Goal: Information Seeking & Learning: Learn about a topic

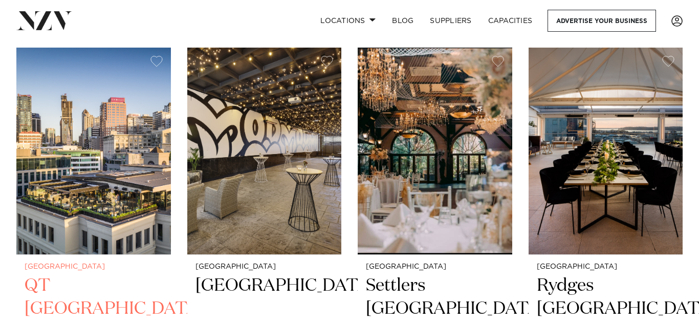
scroll to position [3427, 0]
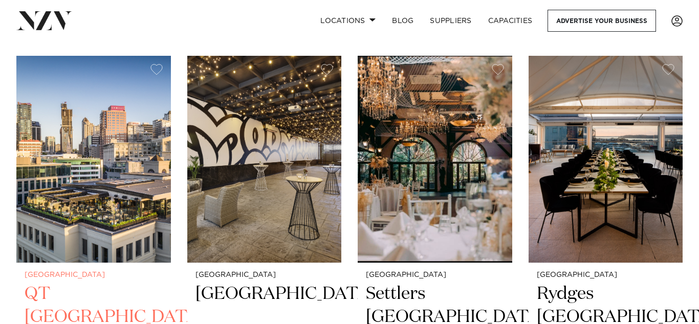
click at [125, 196] on img at bounding box center [93, 159] width 155 height 207
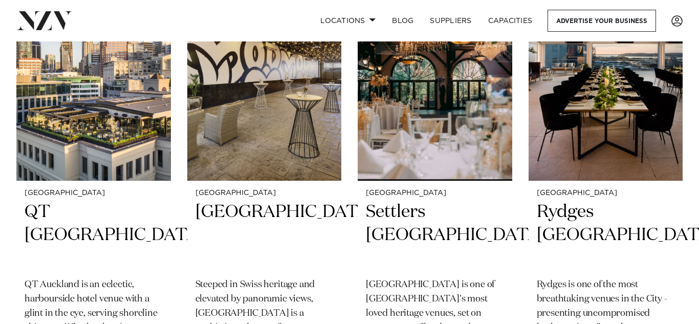
scroll to position [3482, 0]
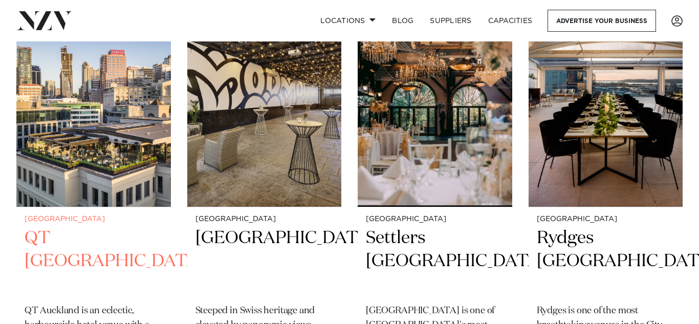
click at [77, 147] on img at bounding box center [93, 103] width 155 height 207
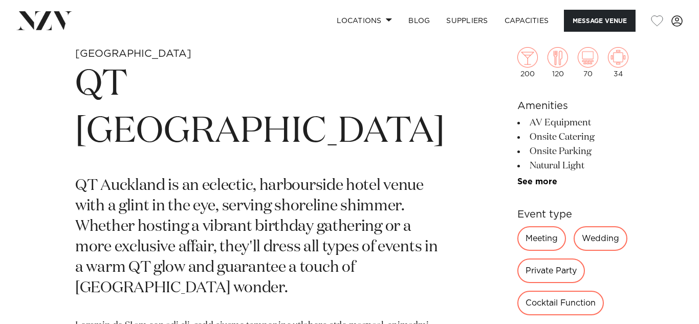
scroll to position [361, 0]
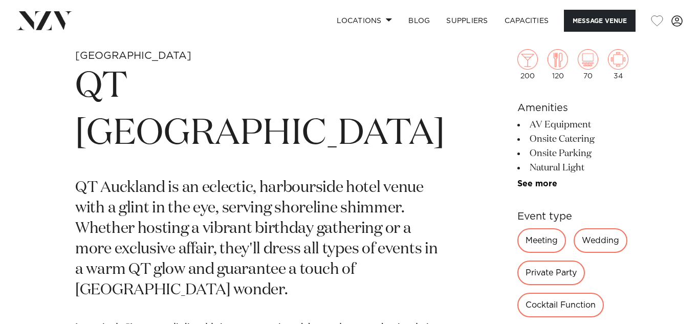
click at [517, 323] on link "See more" at bounding box center [557, 330] width 80 height 8
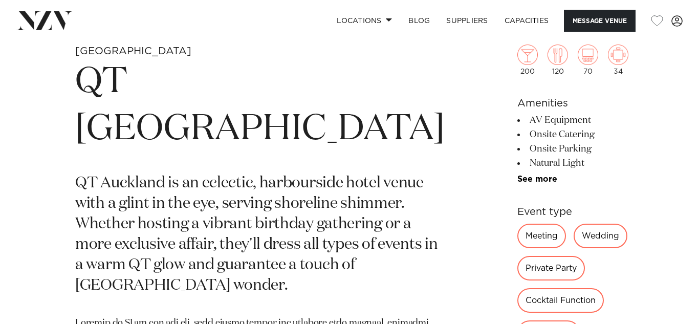
scroll to position [364, 0]
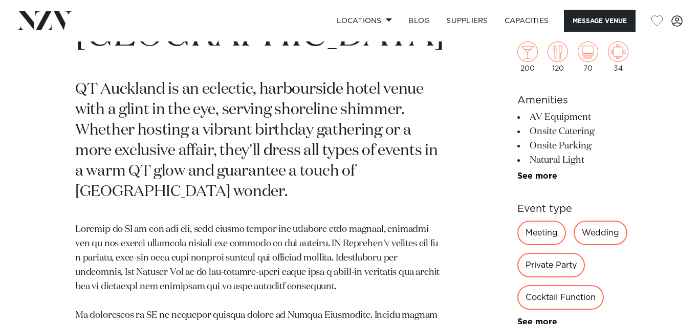
scroll to position [460, 0]
